Goal: Ask a question

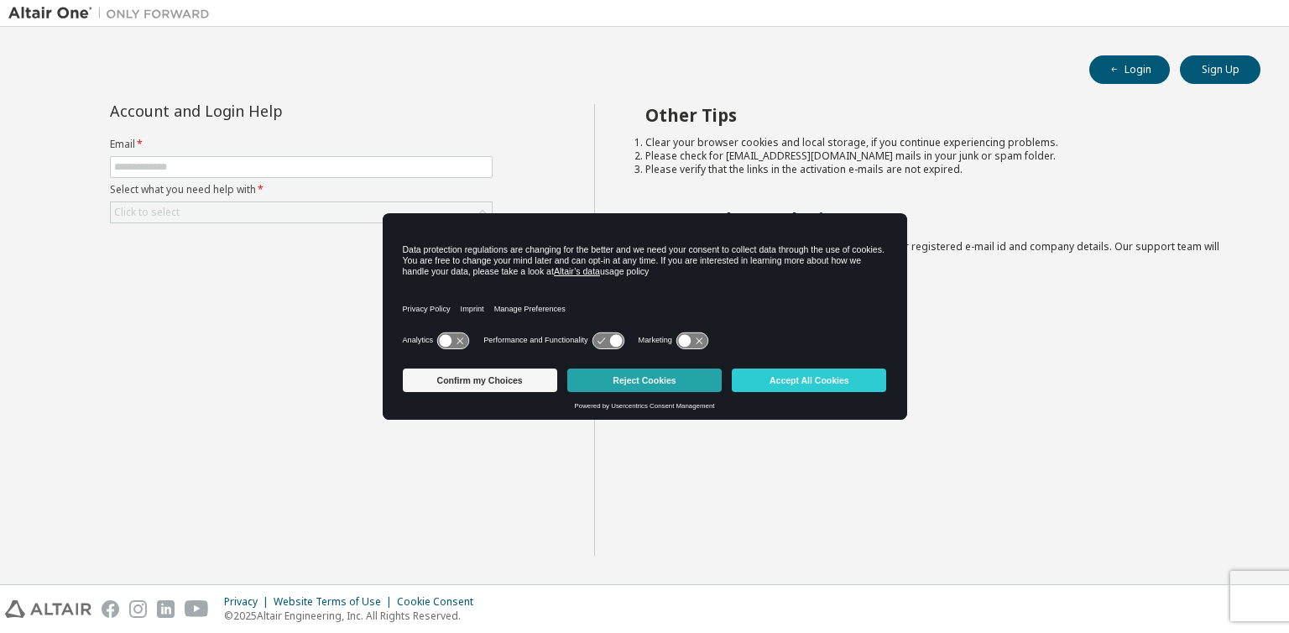
click at [642, 380] on button "Reject Cookies" at bounding box center [644, 379] width 154 height 23
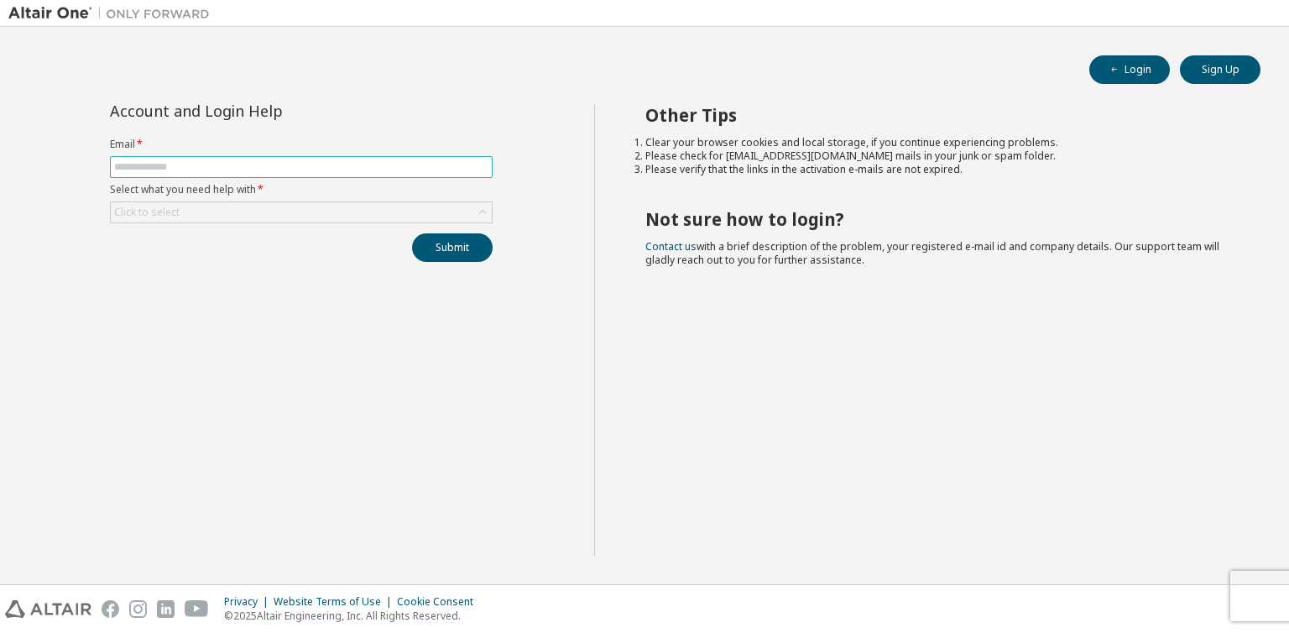
click at [300, 176] on span at bounding box center [301, 167] width 383 height 22
click at [302, 169] on input "text" at bounding box center [301, 166] width 374 height 13
type input "**********"
click at [289, 206] on div "Click to select" at bounding box center [301, 212] width 381 height 20
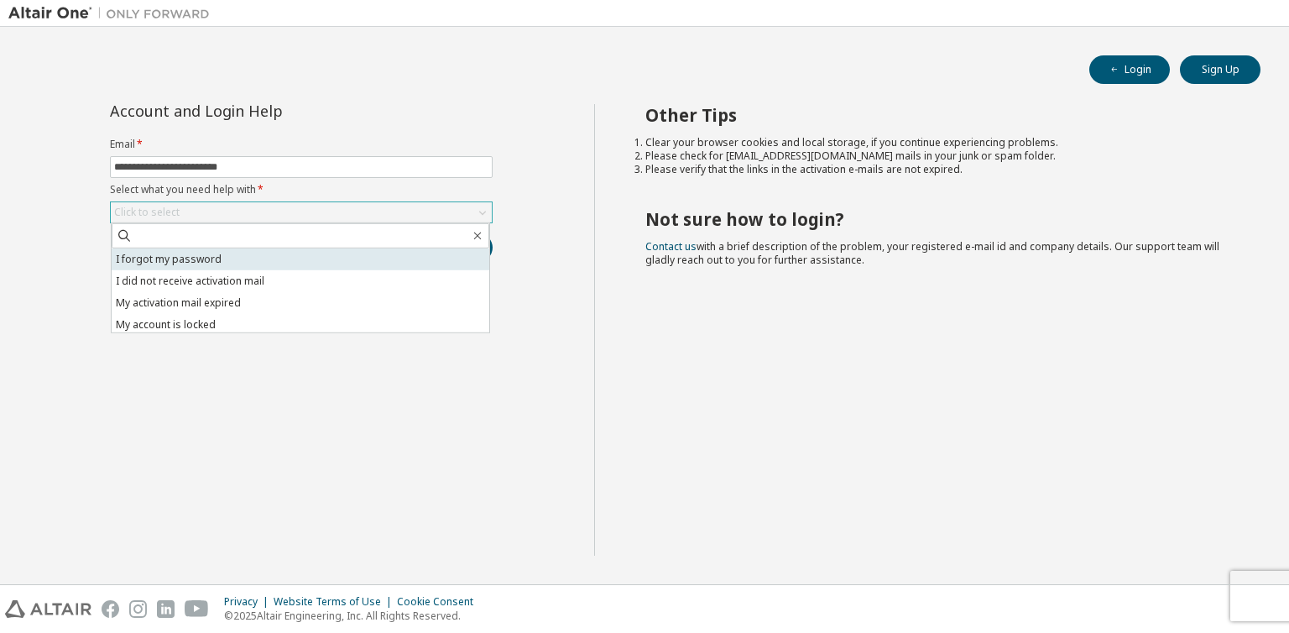
click at [275, 256] on li "I forgot my password" at bounding box center [301, 259] width 378 height 22
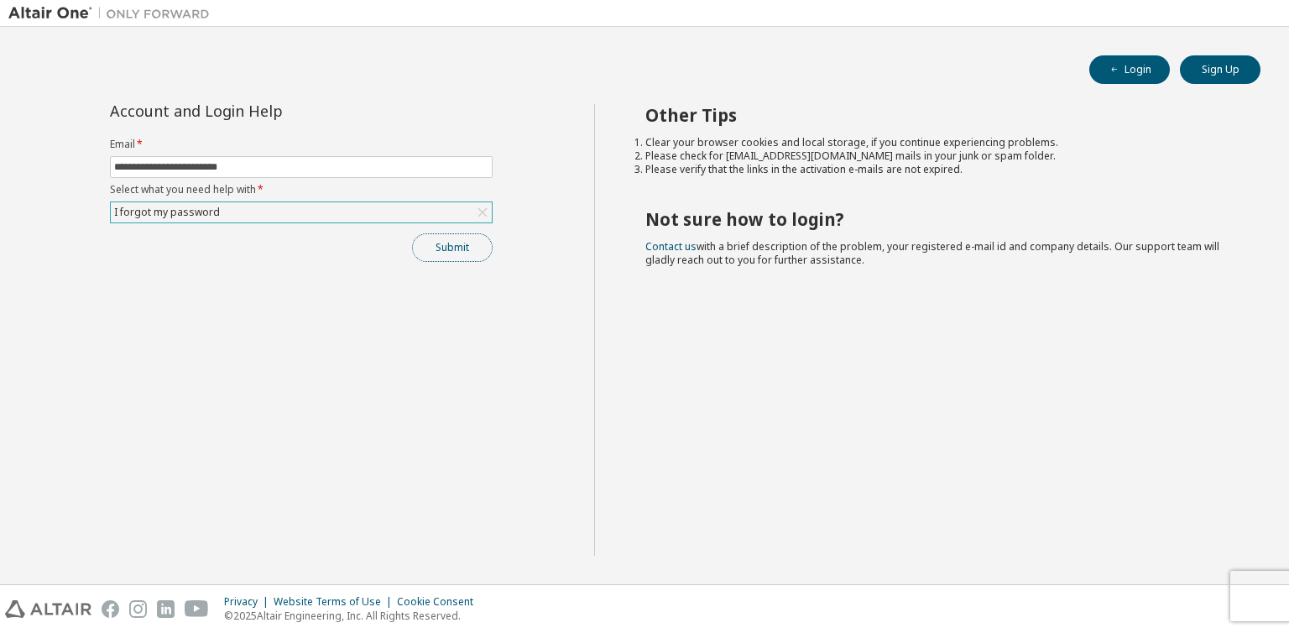
click at [437, 255] on button "Submit" at bounding box center [452, 247] width 81 height 29
click at [450, 251] on button "Submit" at bounding box center [452, 247] width 81 height 29
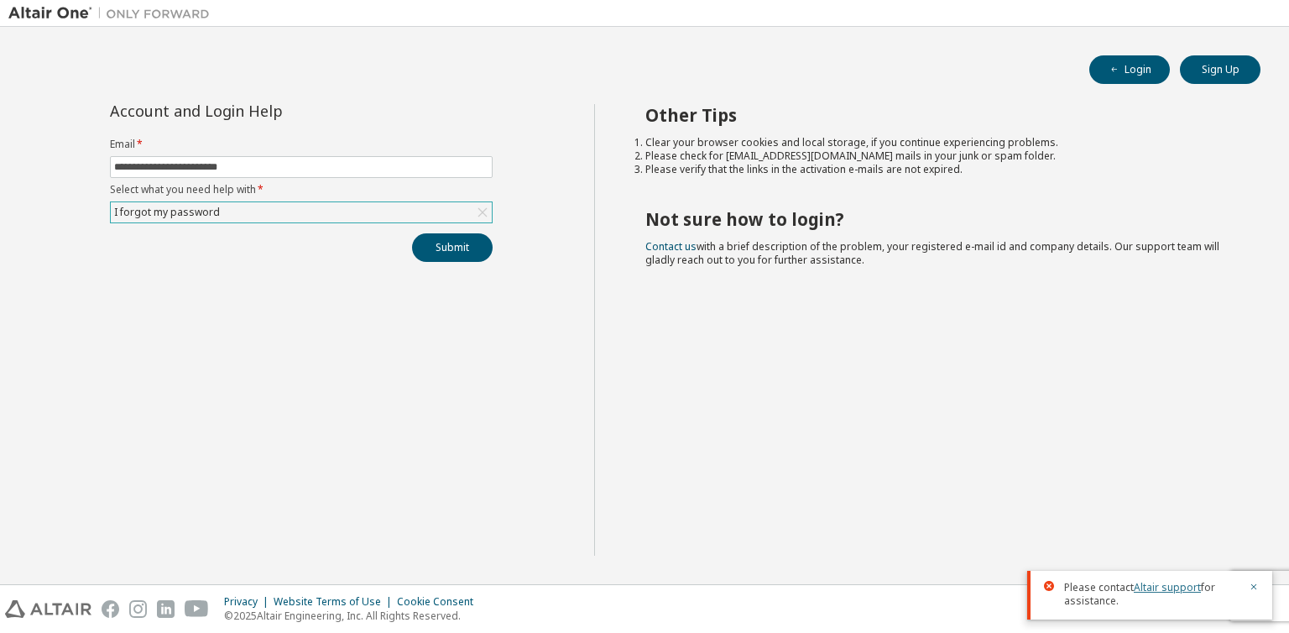
click at [1165, 588] on link "Altair support" at bounding box center [1167, 587] width 67 height 14
click at [1182, 590] on link "Altair support" at bounding box center [1167, 587] width 67 height 14
click at [1154, 583] on link "Altair support" at bounding box center [1167, 587] width 67 height 14
